Goal: Navigation & Orientation: Go to known website

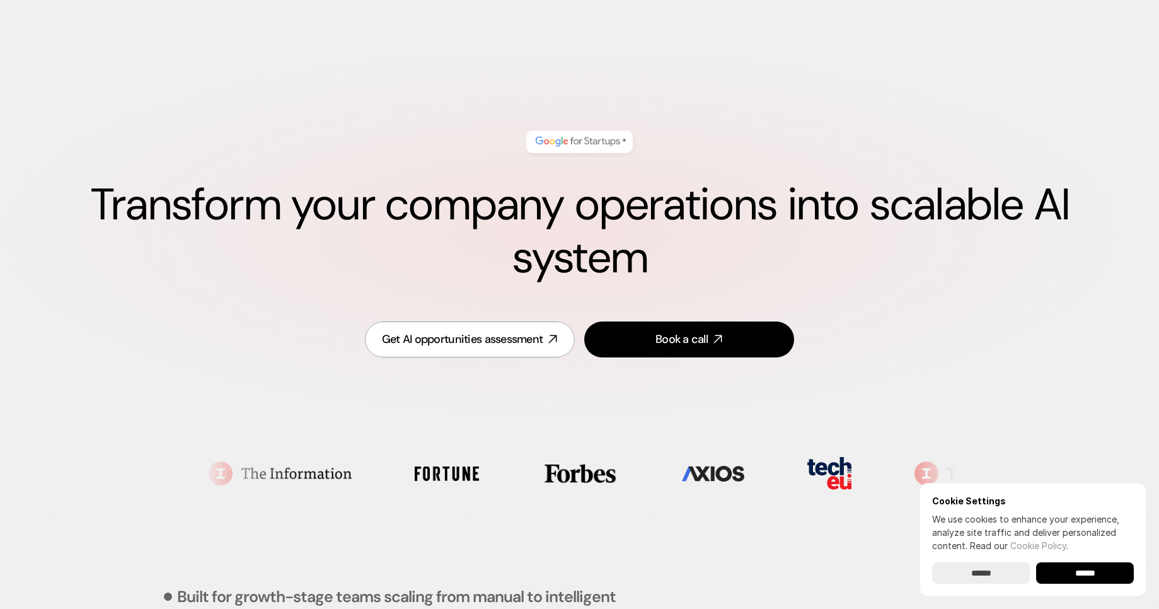
scroll to position [4726, 0]
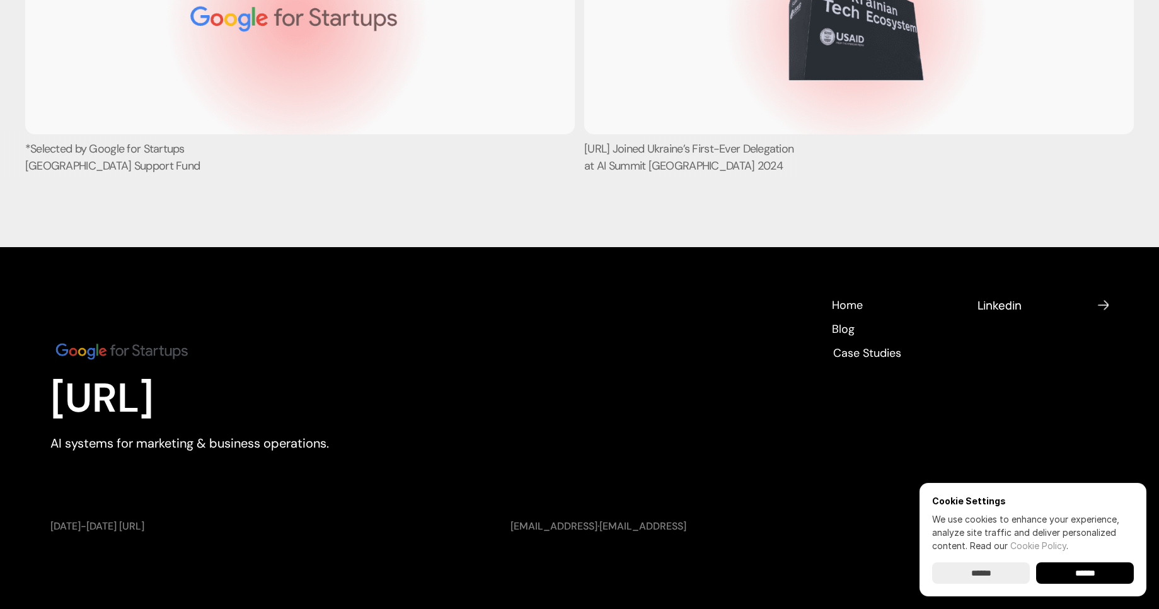
click at [995, 302] on h4 "Linkedin" at bounding box center [1035, 305] width 116 height 16
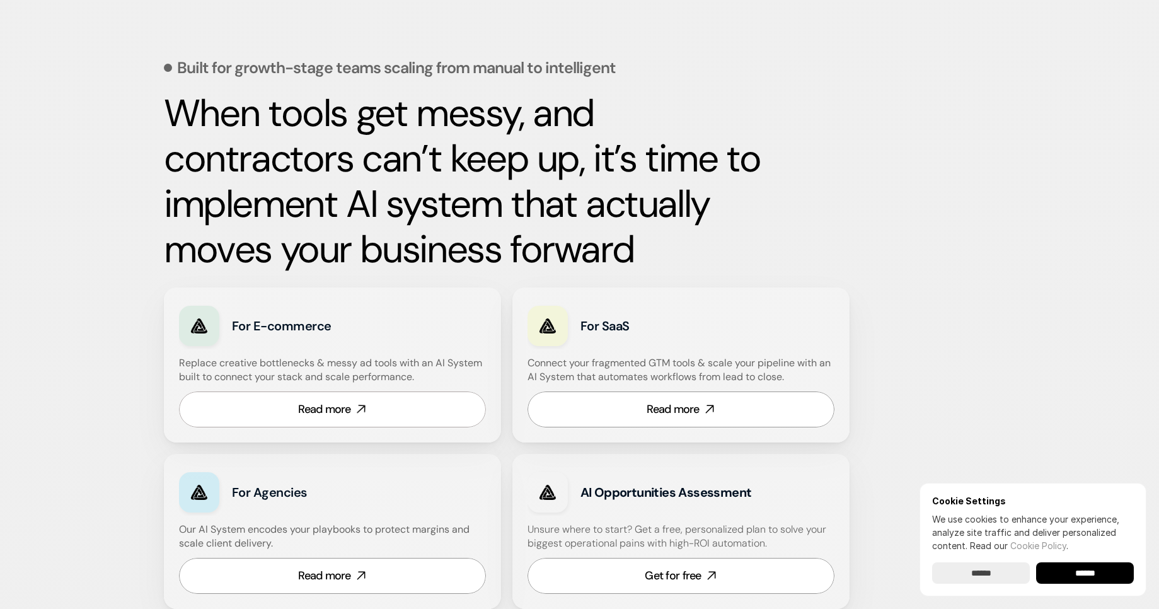
scroll to position [529, 0]
click at [1062, 567] on input "******" at bounding box center [1085, 572] width 98 height 21
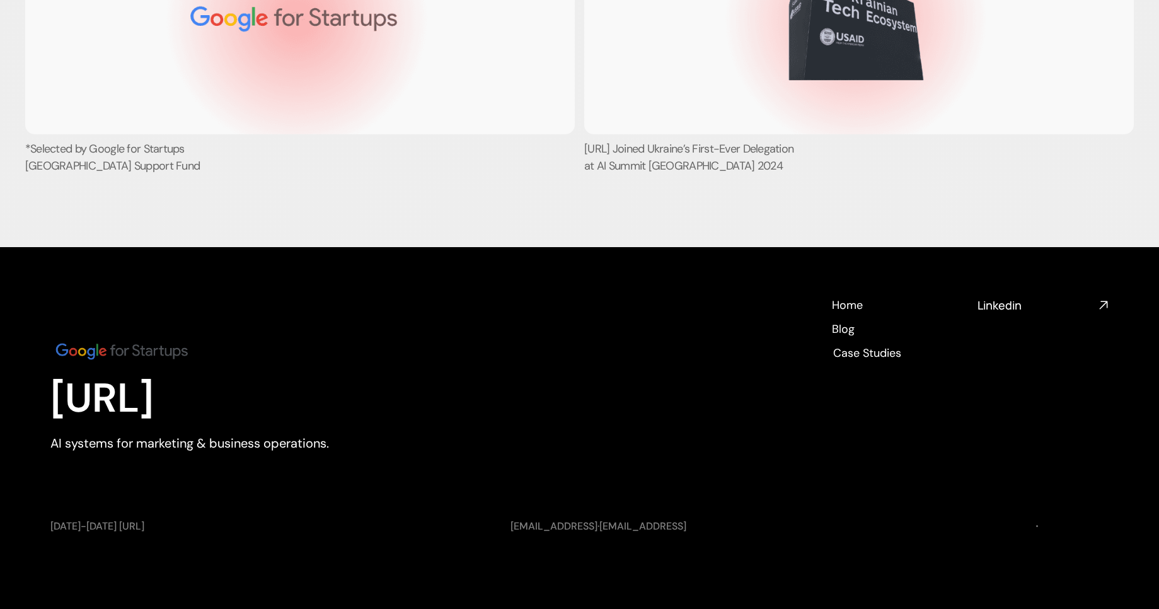
scroll to position [4726, 0]
click at [846, 304] on h4 "Home" at bounding box center [846, 303] width 31 height 16
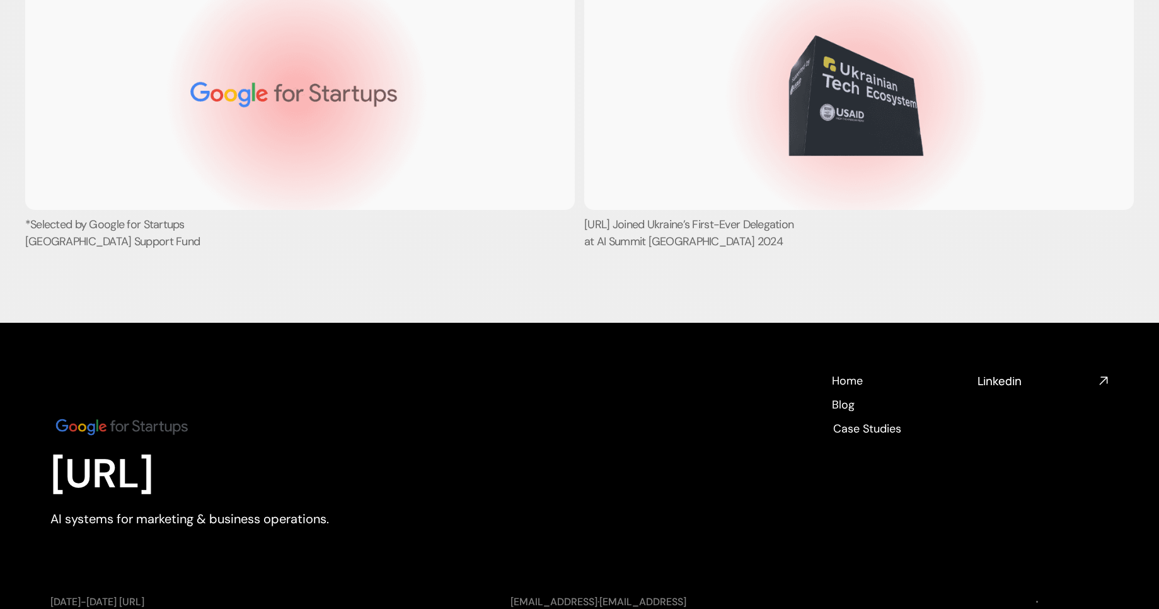
scroll to position [4613, 0]
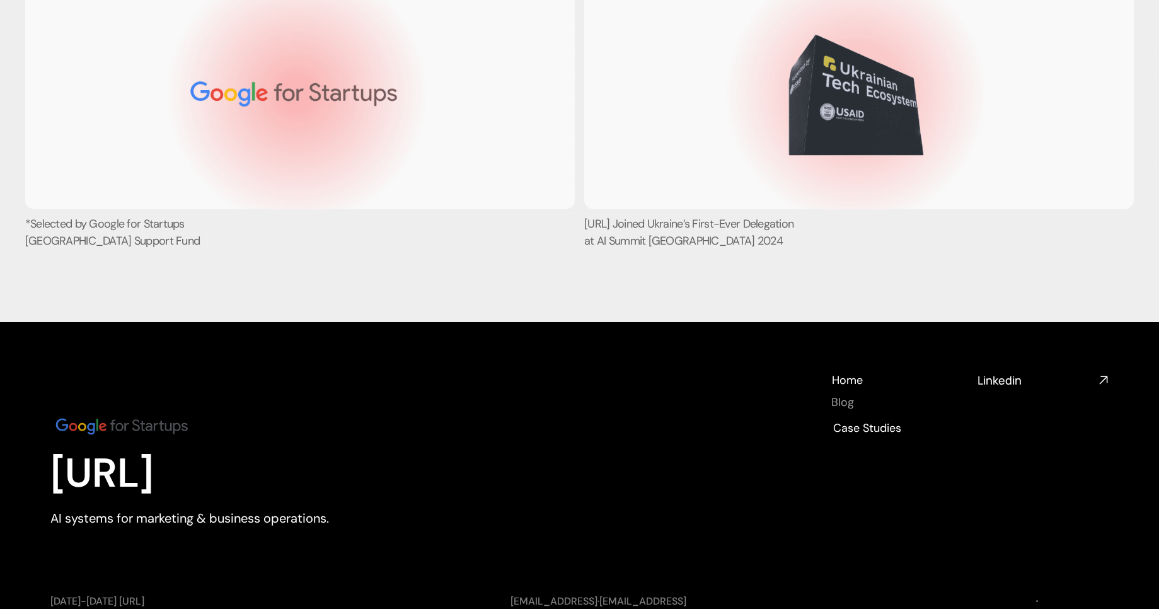
click at [845, 410] on h4 "Blog" at bounding box center [842, 402] width 23 height 16
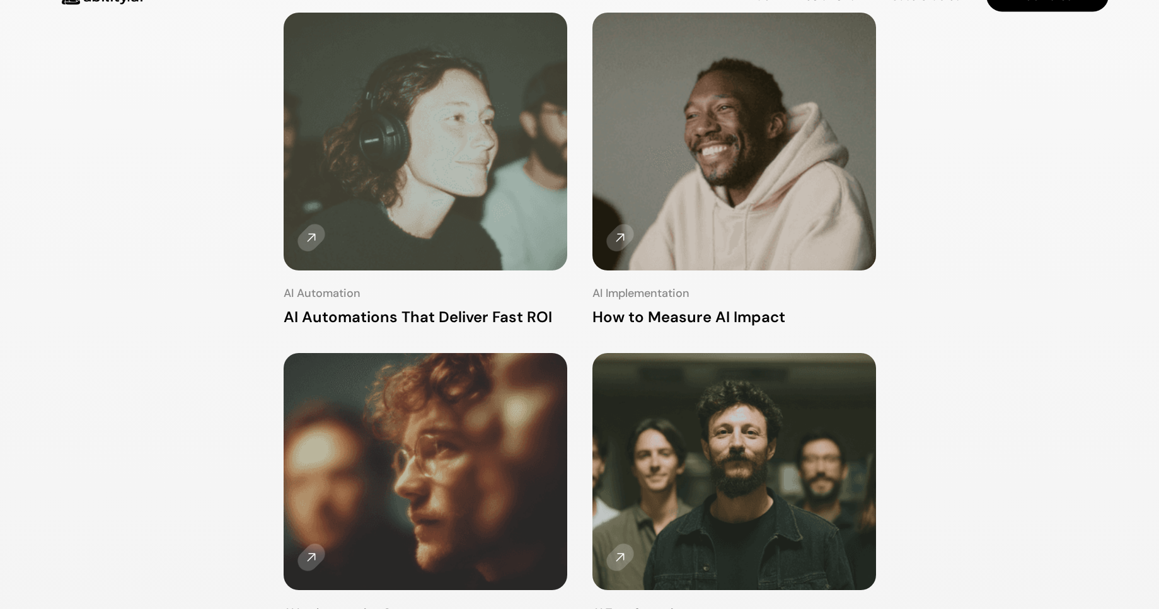
scroll to position [302, 0]
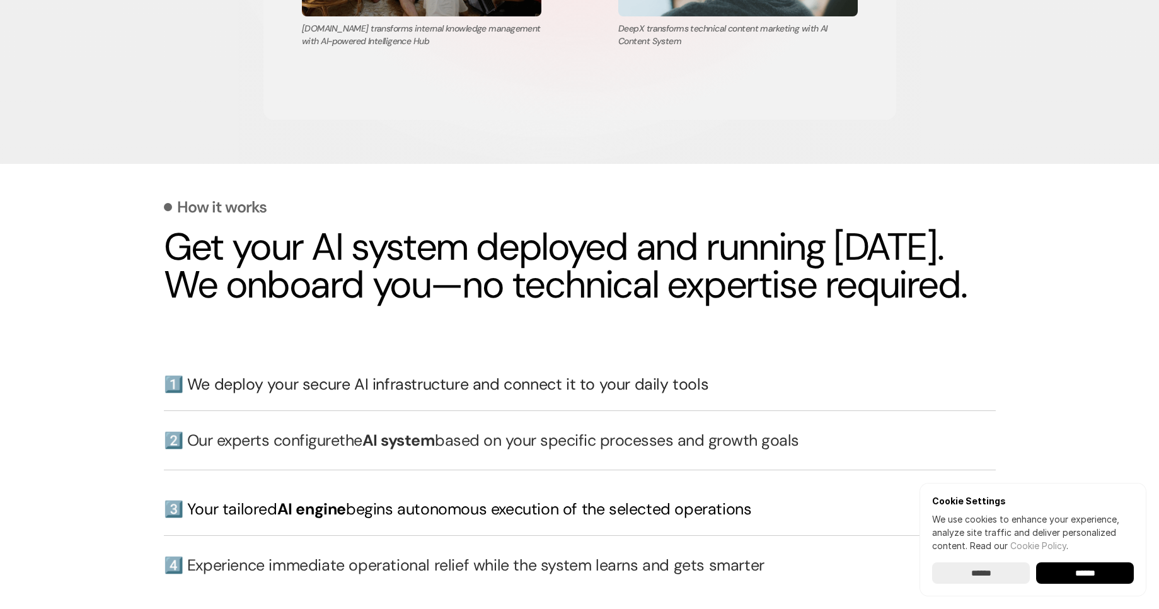
scroll to position [2571, 0]
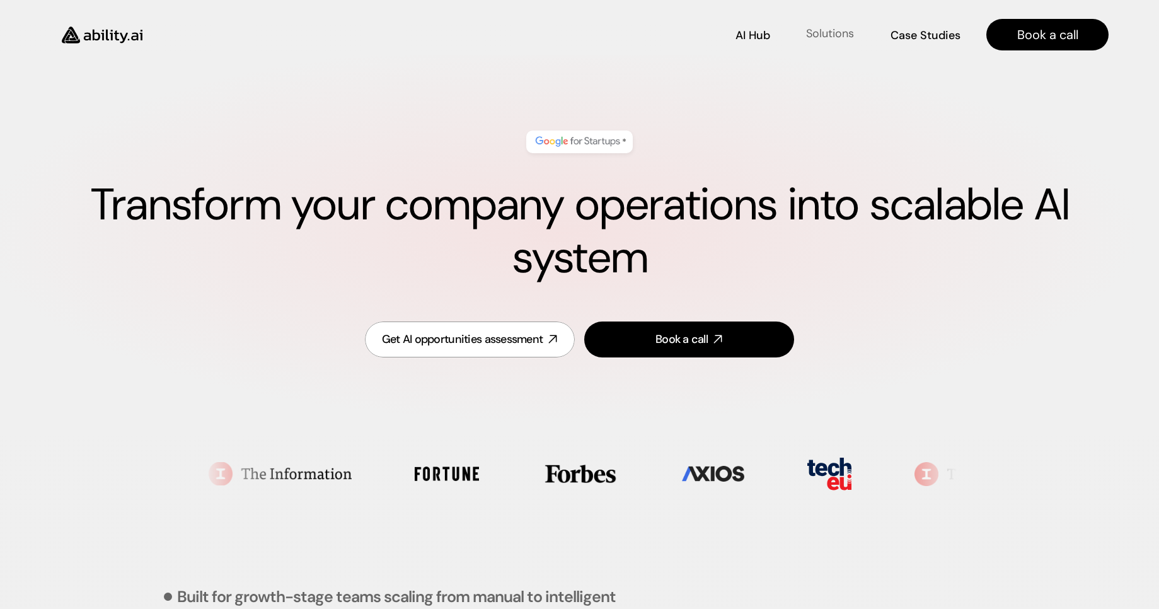
click at [834, 37] on p "Solutions" at bounding box center [830, 34] width 48 height 16
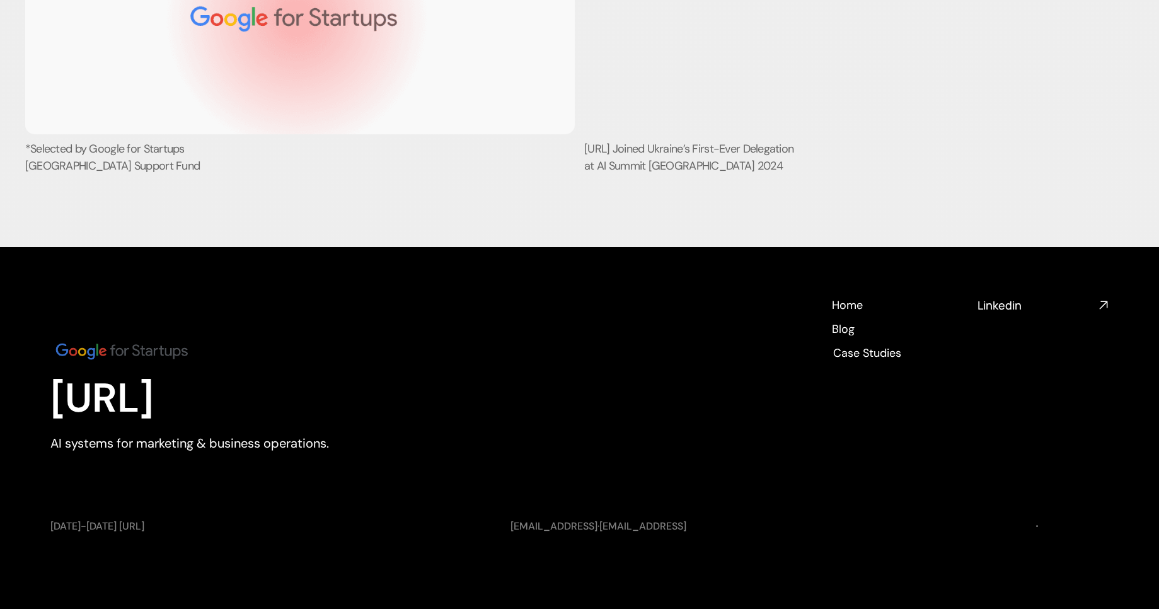
scroll to position [4726, 0]
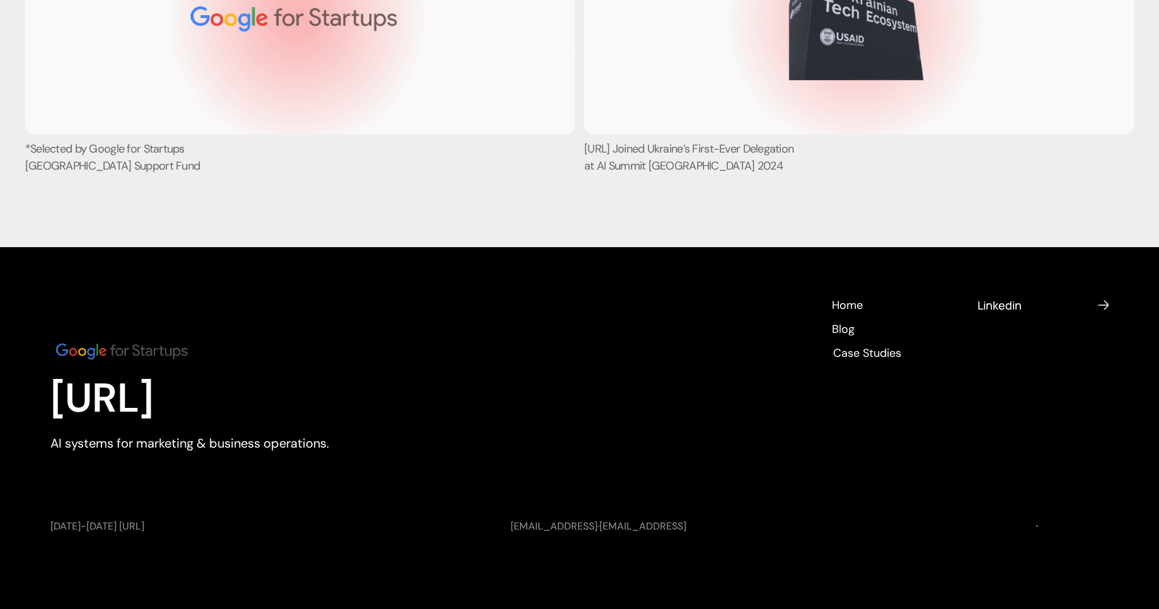
click at [1009, 304] on h4 "Linkedin" at bounding box center [1035, 305] width 116 height 16
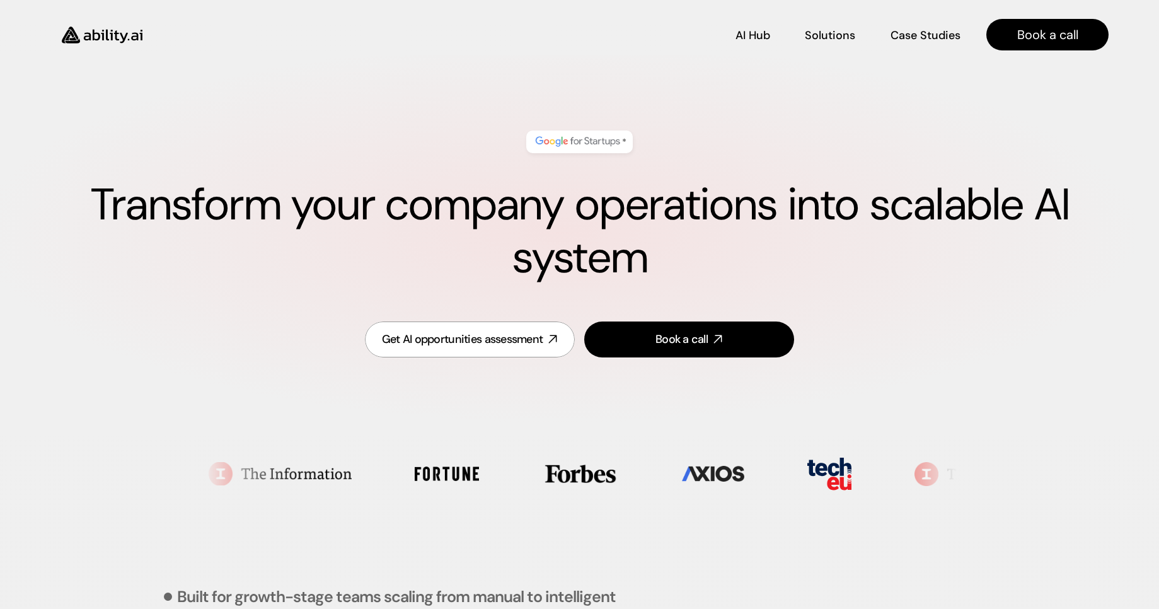
click at [582, 150] on div "*" at bounding box center [579, 141] width 106 height 23
click at [582, 141] on img at bounding box center [577, 142] width 89 height 16
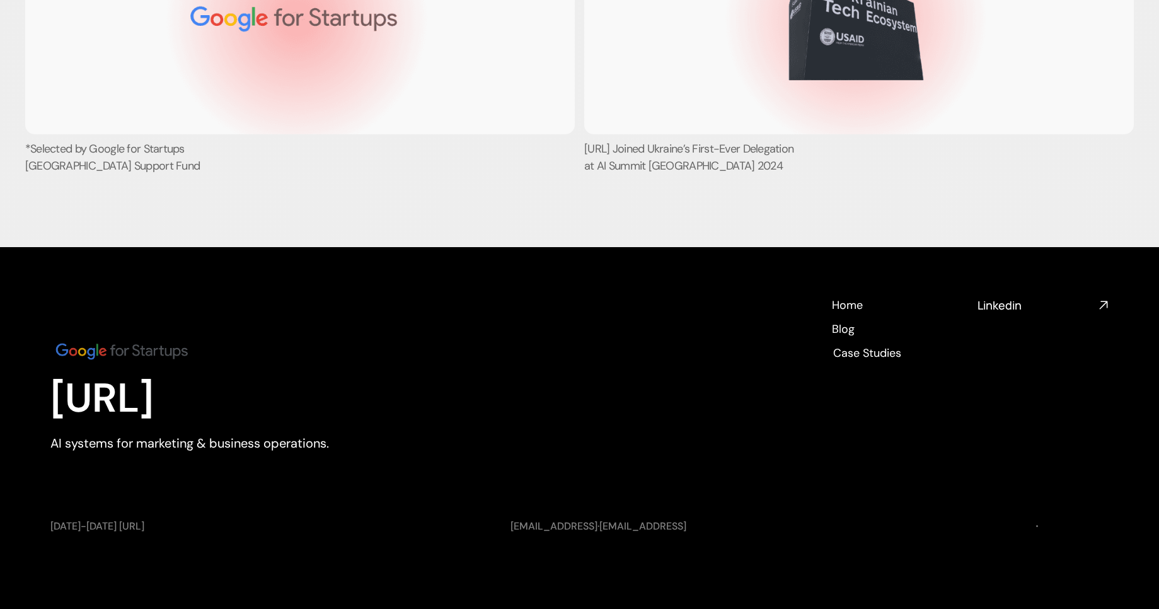
scroll to position [4726, 0]
